Goal: Transaction & Acquisition: Download file/media

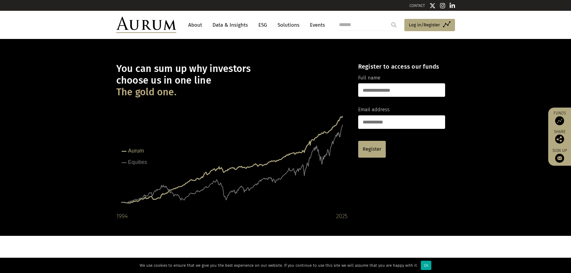
click at [232, 26] on link "Data & Insights" at bounding box center [229, 24] width 41 height 11
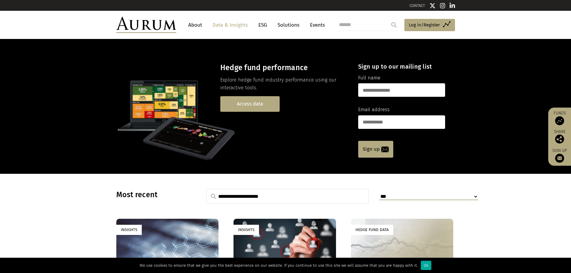
click at [251, 104] on link "Access data" at bounding box center [249, 103] width 59 height 15
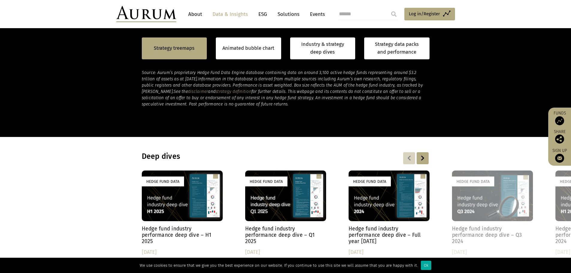
scroll to position [426, 0]
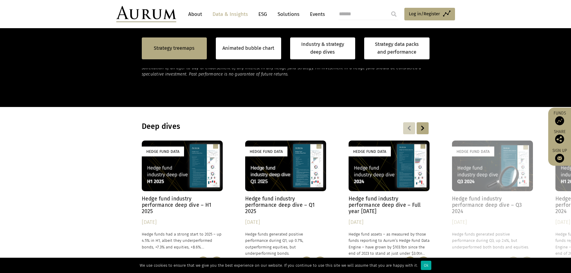
click at [369, 204] on h4 "Hedge fund industry performance deep dive – Full year [DATE]" at bounding box center [388, 205] width 81 height 19
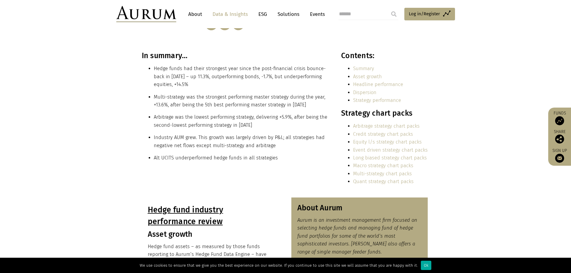
scroll to position [90, 0]
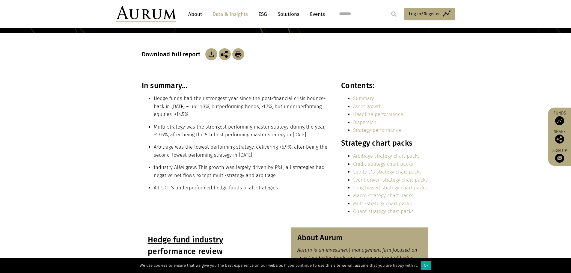
click at [206, 56] on img at bounding box center [211, 54] width 12 height 12
